Goal: Task Accomplishment & Management: Manage account settings

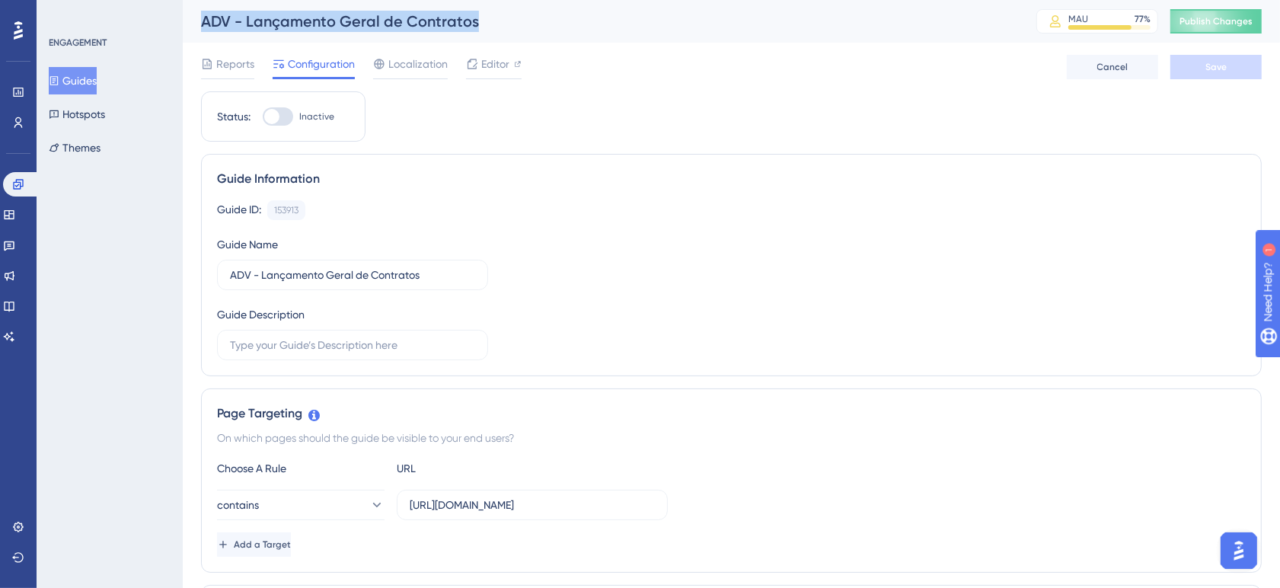
drag, startPoint x: 493, startPoint y: 15, endPoint x: 204, endPoint y: 34, distance: 290.0
click at [204, 34] on div "ADV - Lançamento Geral de Contratos MAU 77 % Click to see add-on and upgrade op…" at bounding box center [731, 21] width 1097 height 43
copy div "ADV - Lançamento Geral de Contratos"
click at [1203, 23] on span "Publish Changes" at bounding box center [1215, 21] width 73 height 12
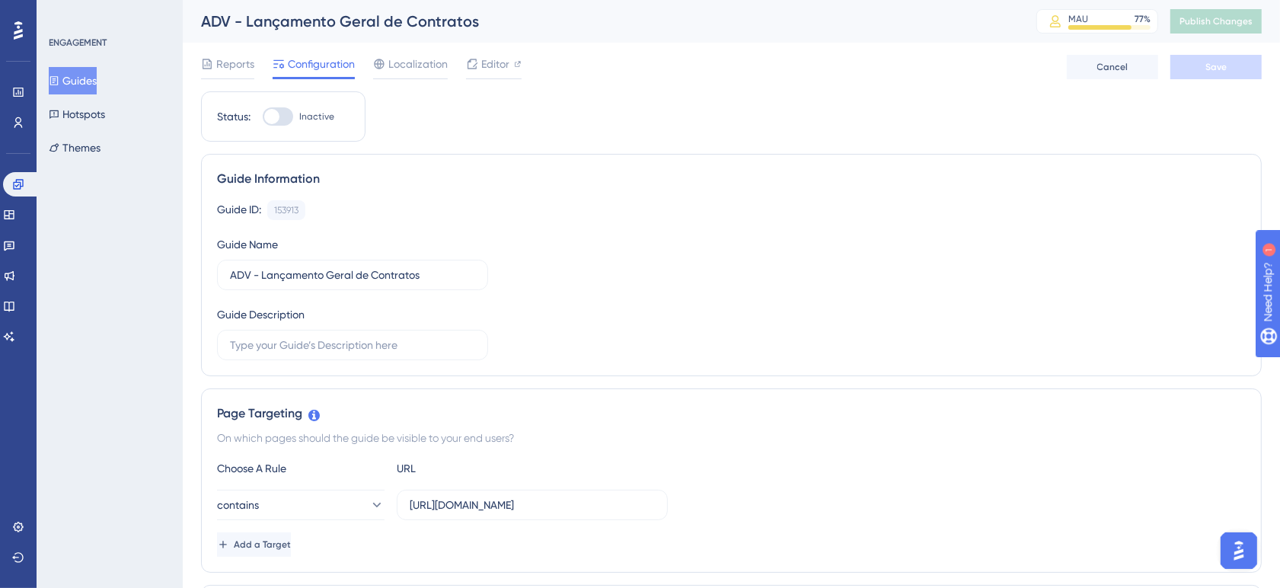
click at [895, 86] on div "Reports Configuration Localization Editor Cancel Save" at bounding box center [731, 67] width 1061 height 49
click at [503, 65] on span "Editor" at bounding box center [495, 64] width 28 height 18
click at [489, 65] on span "Editor" at bounding box center [495, 64] width 28 height 18
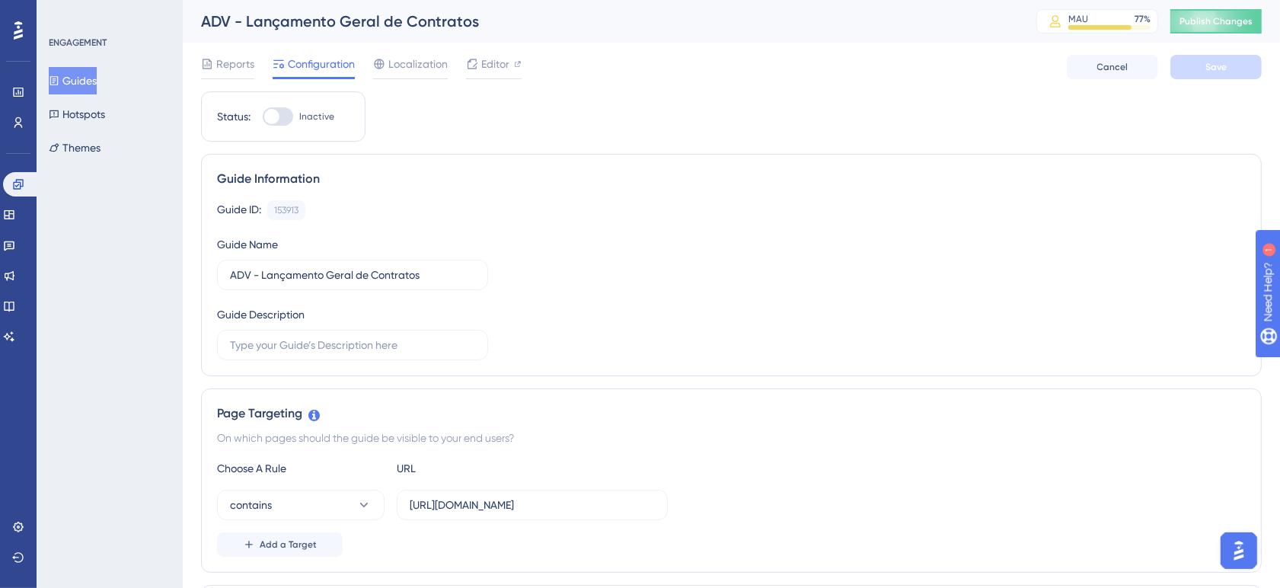
click at [881, 65] on div "Reports Configuration Localization Editor Cancel Save" at bounding box center [731, 67] width 1061 height 49
click at [584, 229] on div "Guide ID: 153913 Copy Guide Name ADV - Lançamento Geral de Contratos Guide Desc…" at bounding box center [731, 280] width 1029 height 160
click at [1202, 21] on span "Publish Changes" at bounding box center [1215, 21] width 73 height 12
click at [499, 164] on div "Guide Information Guide ID: 153913 Copy Guide Name ADV - Lançamento Geral de Co…" at bounding box center [731, 265] width 1061 height 222
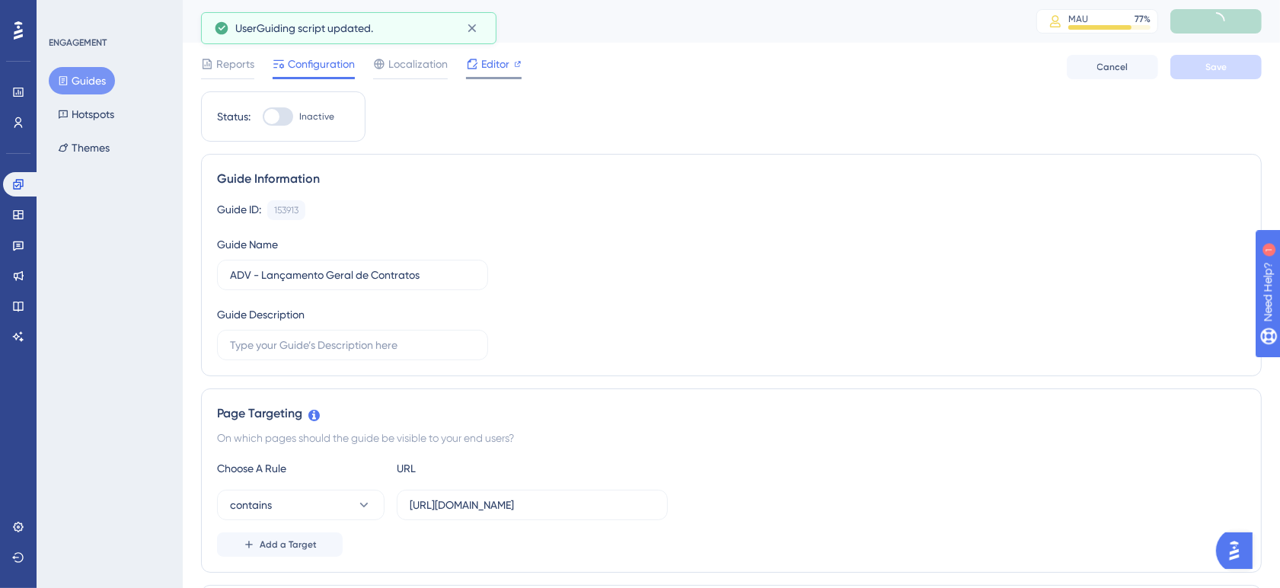
click at [487, 62] on span "Editor" at bounding box center [495, 64] width 28 height 18
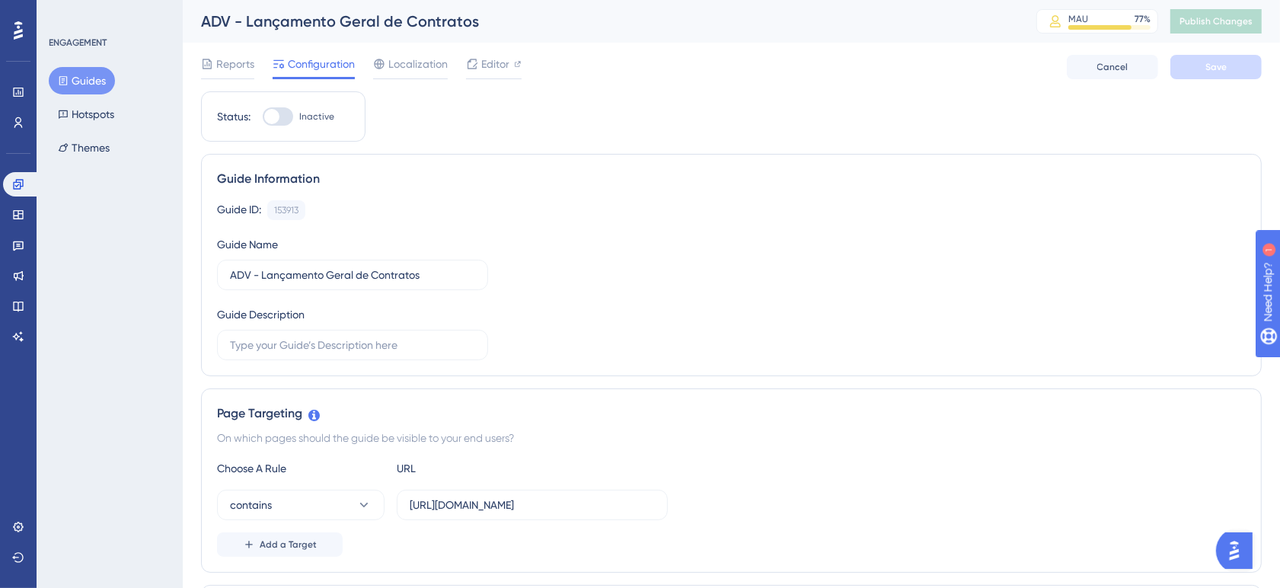
click at [774, 155] on div "Guide Information Guide ID: 153913 Copy Guide Name ADV - Lançamento Geral de Co…" at bounding box center [731, 265] width 1061 height 222
click at [653, 90] on div "Reports Configuration Localization Editor Cancel Save" at bounding box center [731, 67] width 1061 height 49
click at [567, 67] on div "Reports Configuration Localization Editor Cancel Save" at bounding box center [731, 67] width 1061 height 49
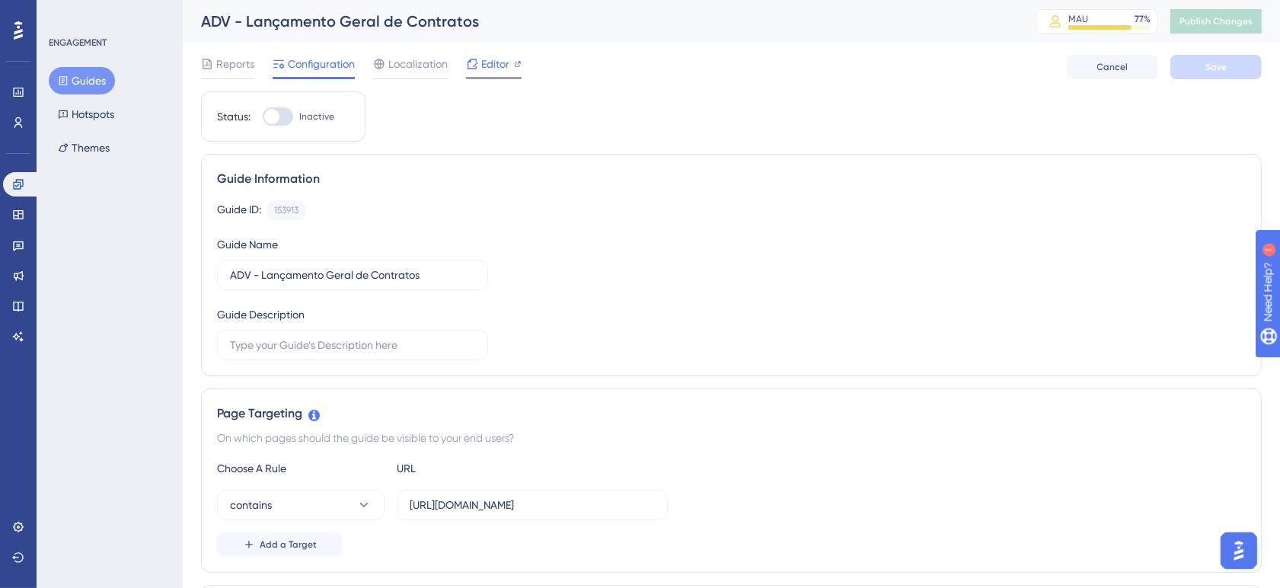
click at [490, 67] on span "Editor" at bounding box center [495, 64] width 28 height 18
click at [628, 89] on div "Reports Configuration Localization Editor Cancel Save" at bounding box center [731, 67] width 1061 height 49
click at [660, 158] on div "Guide Information Guide ID: 153913 Copy Guide Name ADV - Lançamento Geral de Co…" at bounding box center [731, 265] width 1061 height 222
click at [499, 59] on span "Editor" at bounding box center [495, 64] width 28 height 18
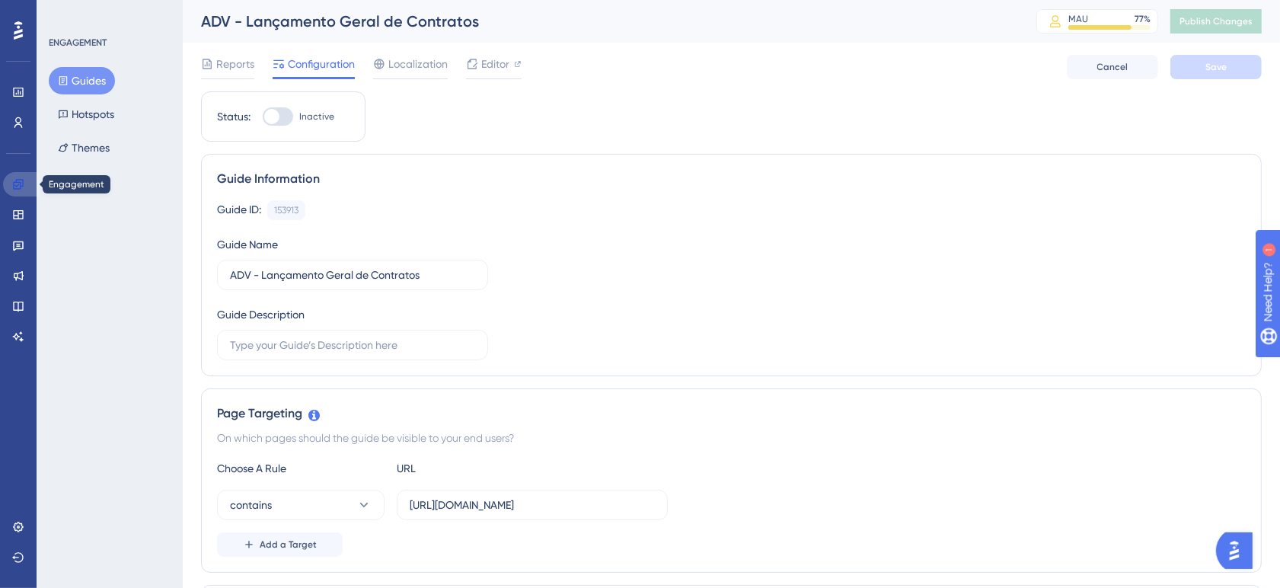
click at [24, 181] on icon at bounding box center [18, 184] width 12 height 12
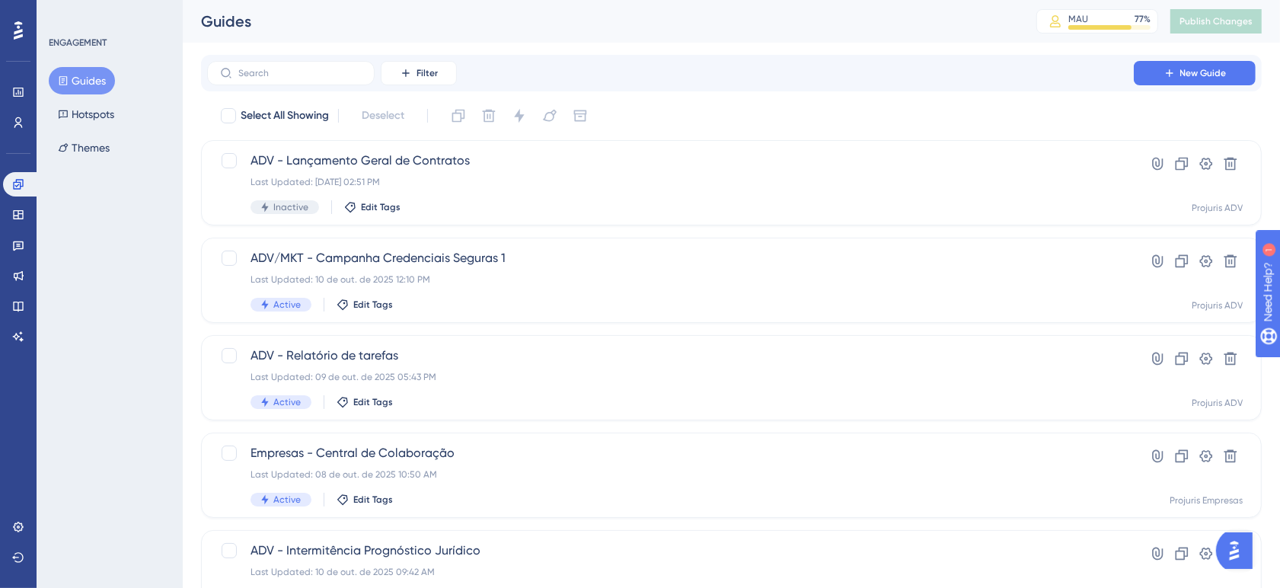
click at [685, 96] on div "Filter New Guide Select All Showing Deselect ADV - Lançamento Geral de Contrato…" at bounding box center [731, 594] width 1061 height 1078
click at [623, 55] on div "Filter New Guide" at bounding box center [731, 73] width 1061 height 37
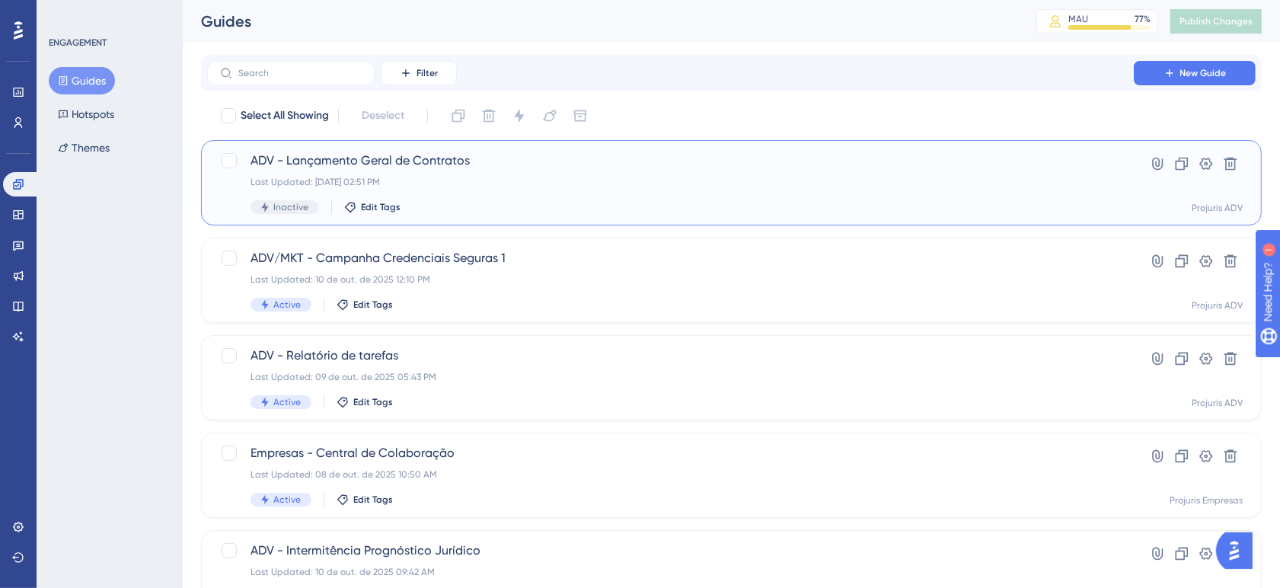
click at [581, 193] on div "ADV - Lançamento Geral de Contratos Last Updated: 10 de out. de 2025 02:51 PM I…" at bounding box center [671, 183] width 840 height 62
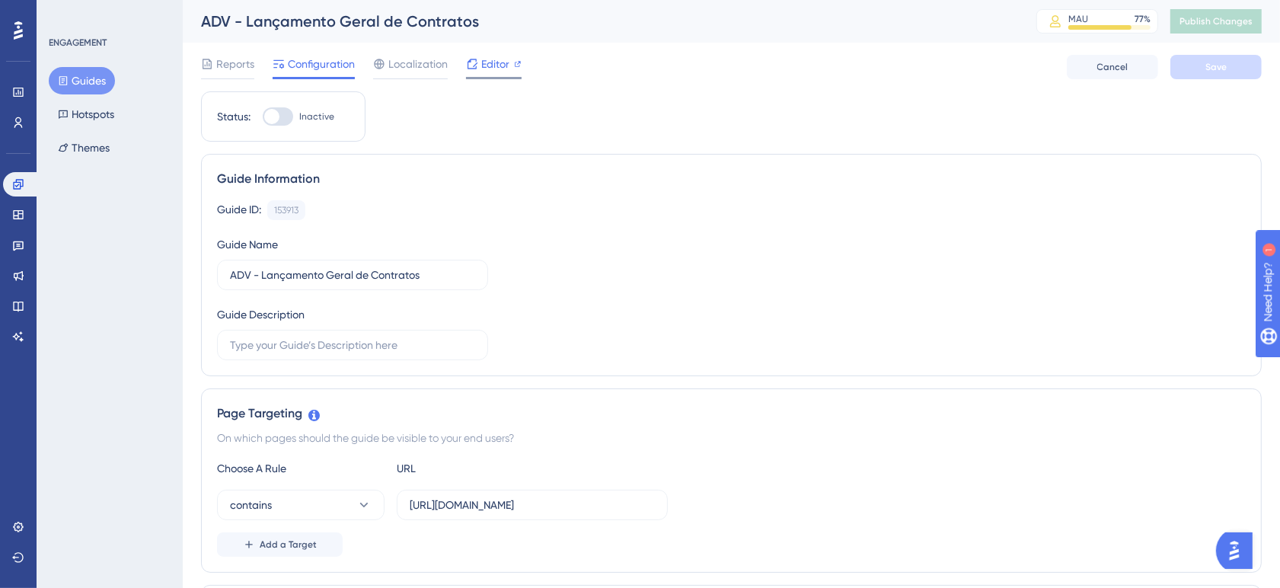
click at [481, 59] on span "Editor" at bounding box center [495, 64] width 28 height 18
click at [16, 557] on icon at bounding box center [17, 557] width 11 height 10
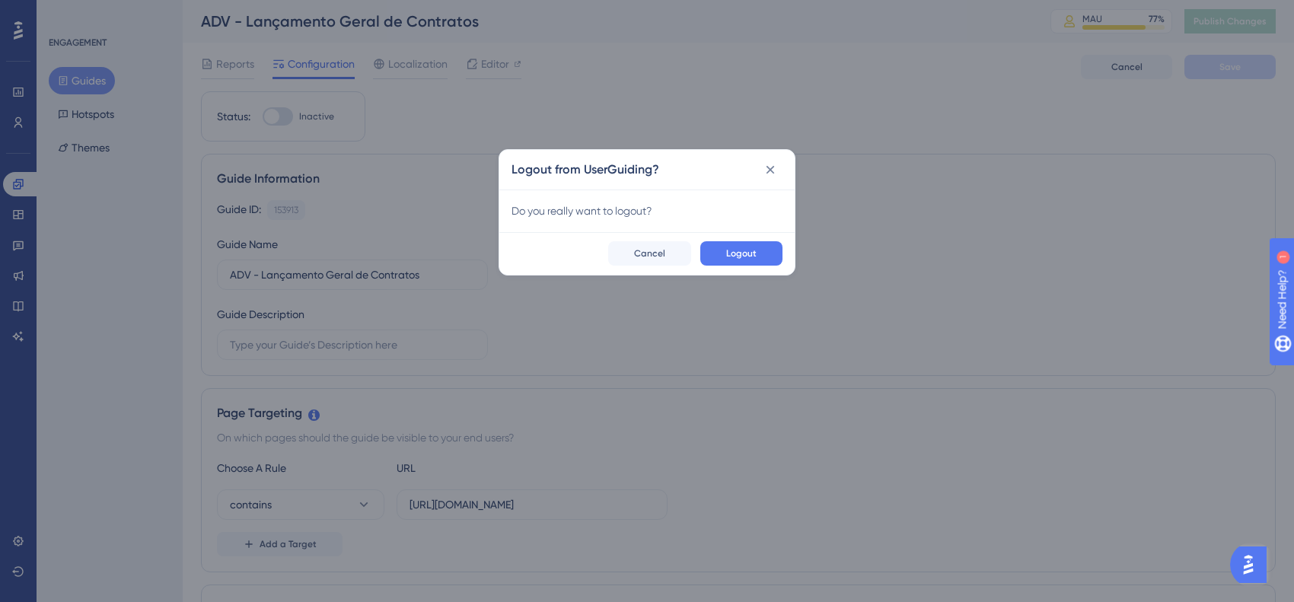
click at [817, 255] on div "Logout from UserGuiding? Do you really want to logout? Logout Cancel" at bounding box center [647, 301] width 1294 height 602
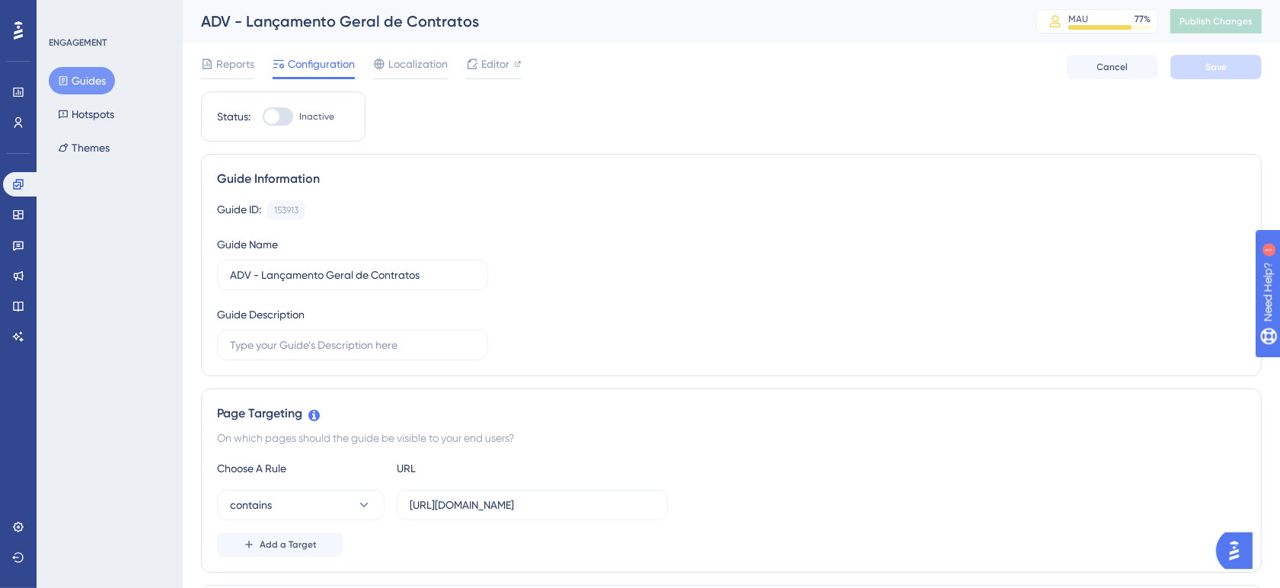
click at [769, 255] on div "Guide ID: 153913 Copy Guide Name ADV - Lançamento Geral de Contratos Guide Desc…" at bounding box center [731, 280] width 1029 height 160
click at [23, 556] on icon at bounding box center [17, 557] width 11 height 10
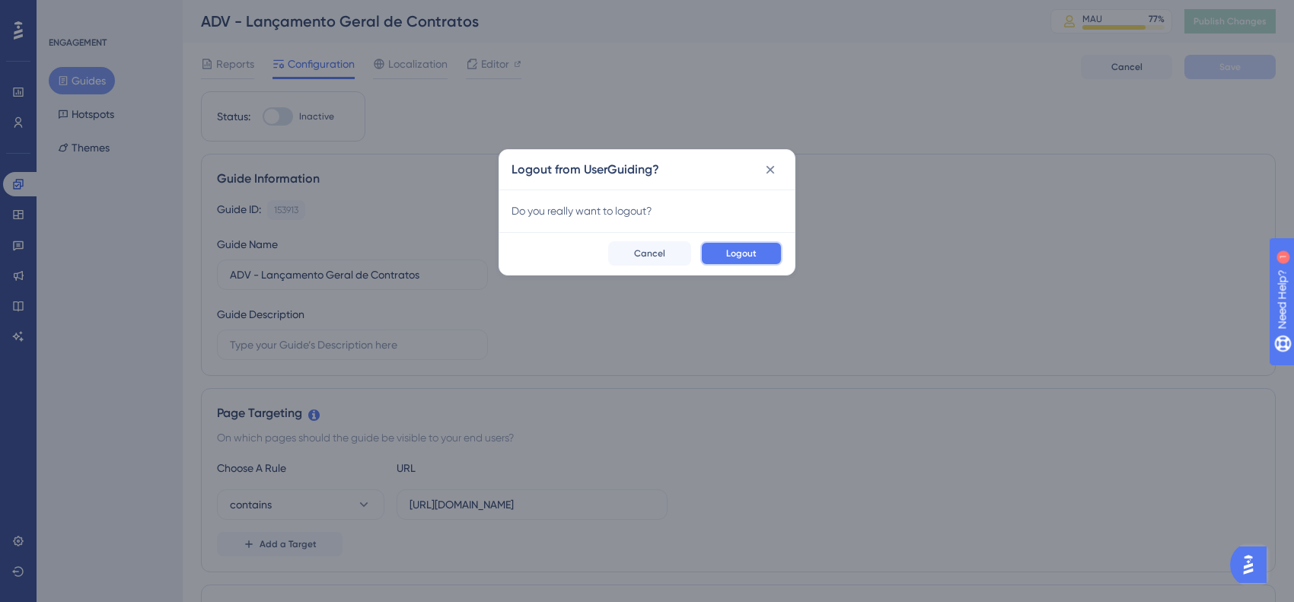
click at [713, 246] on button "Logout" at bounding box center [741, 253] width 82 height 24
